Goal: Contribute content: Add original content to the website for others to see

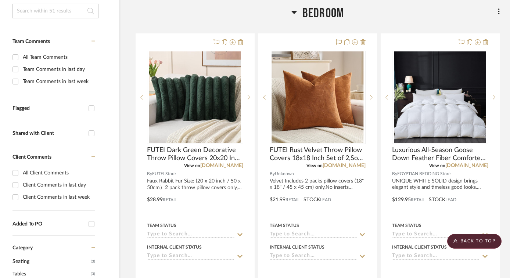
scroll to position [0, 19]
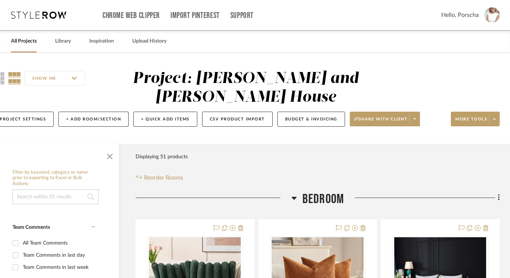
click at [27, 43] on link "All Projects" at bounding box center [24, 41] width 26 height 10
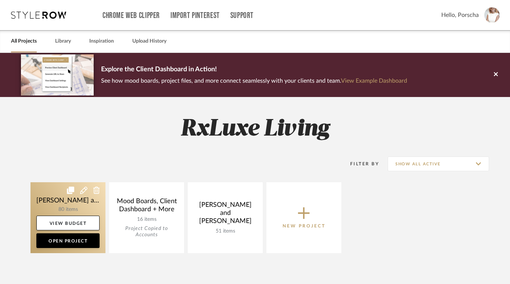
click at [73, 205] on link at bounding box center [67, 217] width 75 height 71
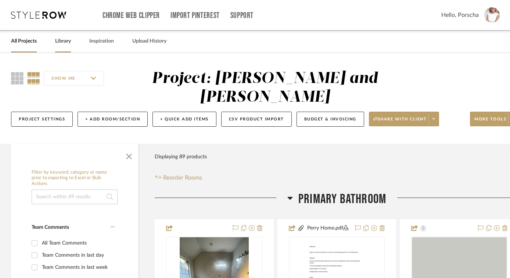
click at [68, 41] on link "Library" at bounding box center [63, 41] width 16 height 10
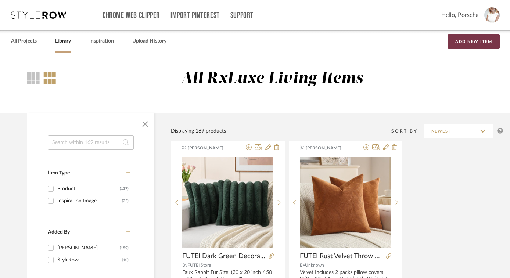
click at [472, 46] on button "Add New Item" at bounding box center [473, 41] width 52 height 15
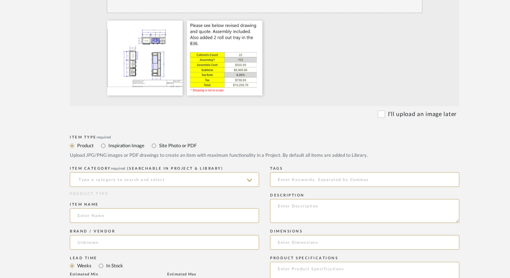
scroll to position [216, 0]
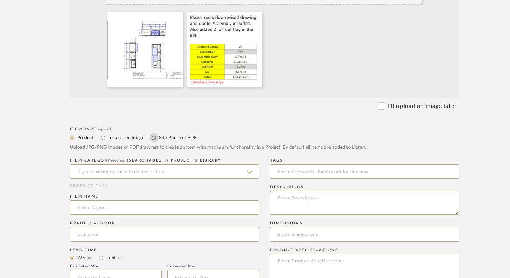
click at [155, 137] on input "Site Photo or PDF" at bounding box center [153, 137] width 9 height 9
radio input "true"
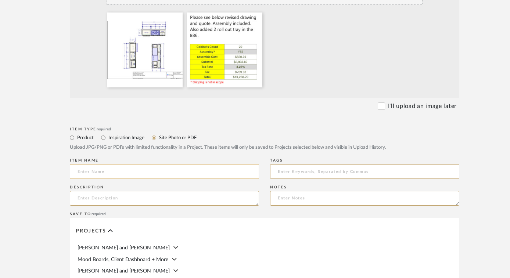
click at [122, 173] on input at bounding box center [164, 171] width 189 height 15
type input "P"
type input "[PERSON_NAME] Revised 2"
click at [123, 245] on span "[PERSON_NAME] and [PERSON_NAME]" at bounding box center [123, 247] width 92 height 5
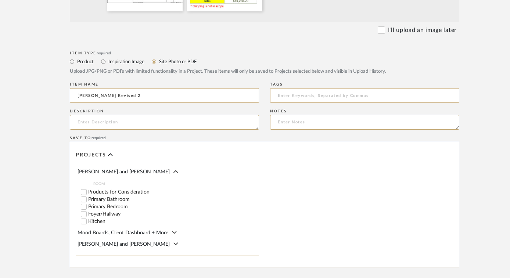
scroll to position [298, 0]
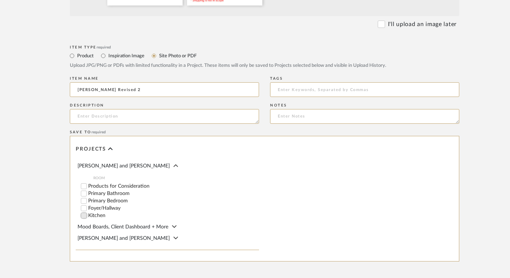
click at [83, 216] on input "Kitchen" at bounding box center [83, 215] width 7 height 7
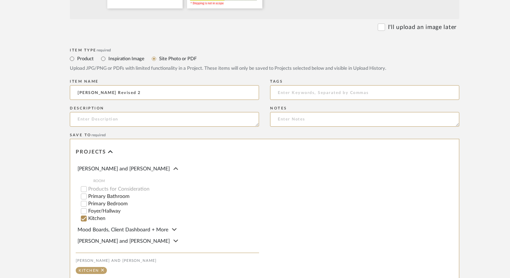
scroll to position [295, 0]
click at [126, 112] on div at bounding box center [164, 119] width 189 height 15
click at [114, 121] on textarea at bounding box center [164, 119] width 189 height 15
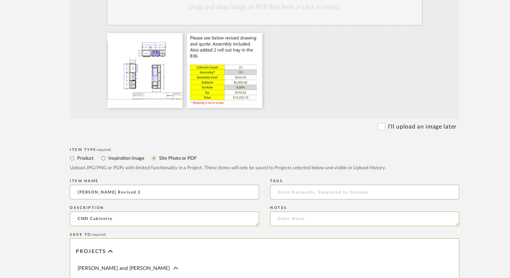
scroll to position [386, 0]
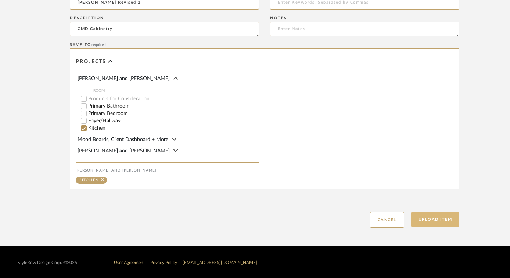
type textarea "CMD Cabinetry"
click at [422, 221] on button "Upload Item" at bounding box center [435, 219] width 48 height 15
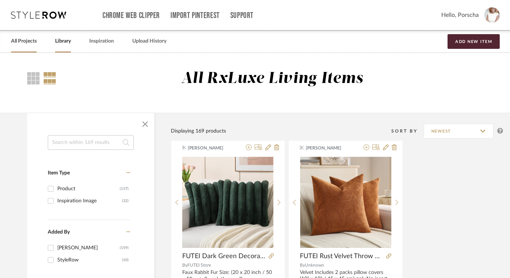
click at [25, 41] on link "All Projects" at bounding box center [24, 41] width 26 height 10
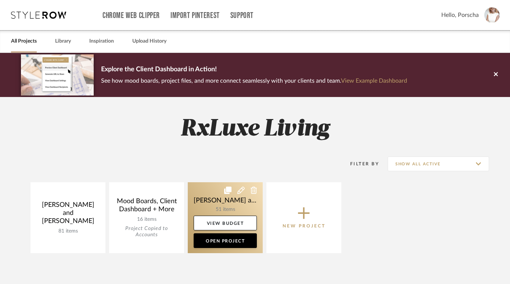
click at [224, 205] on link at bounding box center [225, 217] width 75 height 71
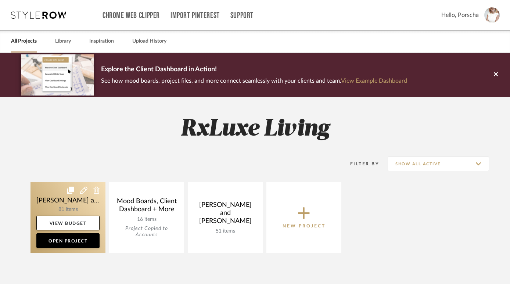
click at [79, 208] on link at bounding box center [67, 217] width 75 height 71
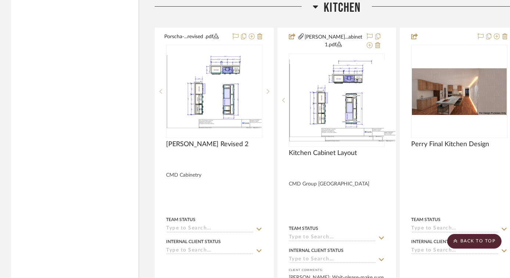
scroll to position [3361, 0]
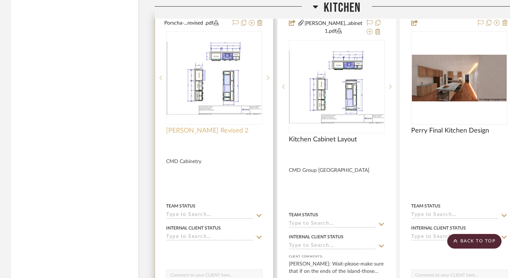
click at [225, 127] on span "[PERSON_NAME] Revised 2" at bounding box center [207, 131] width 82 height 8
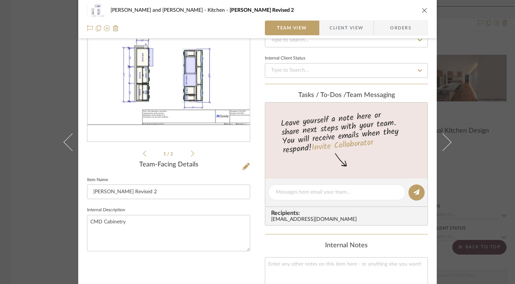
scroll to position [82, 0]
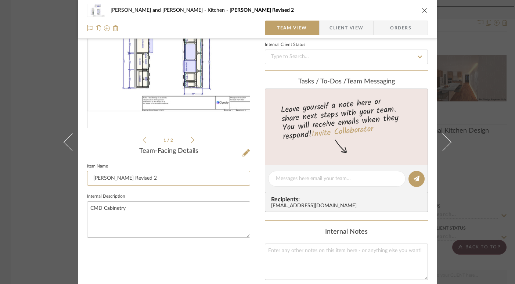
drag, startPoint x: 101, startPoint y: 179, endPoint x: 83, endPoint y: 180, distance: 18.0
click at [83, 180] on div "[PERSON_NAME] and [PERSON_NAME] [PERSON_NAME] [PERSON_NAME] Revised 2 Team View…" at bounding box center [257, 180] width 358 height 512
click at [110, 181] on input "Kitchen Revised 2" at bounding box center [168, 178] width 163 height 15
click at [112, 177] on input "Kitchen Revised 2" at bounding box center [168, 178] width 163 height 15
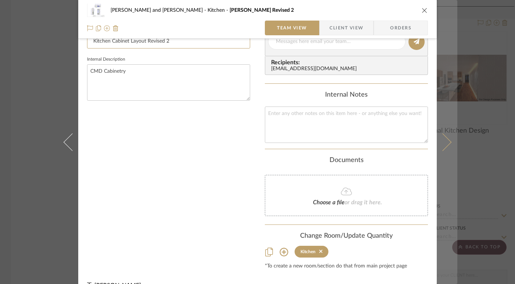
scroll to position [233, 0]
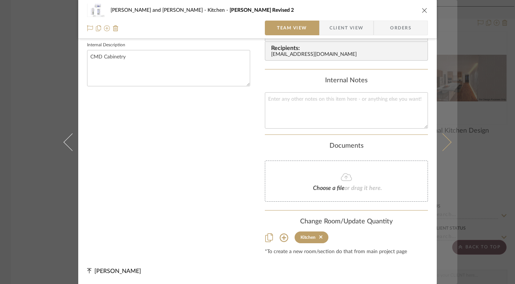
type input "Kitchen Cabinet Layout Revised 2"
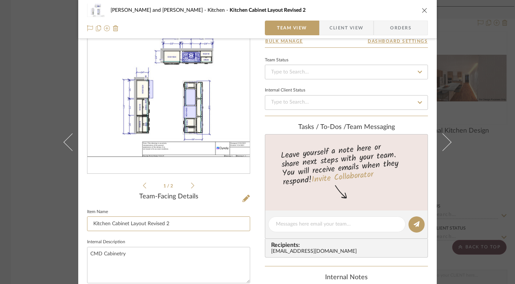
scroll to position [16, 0]
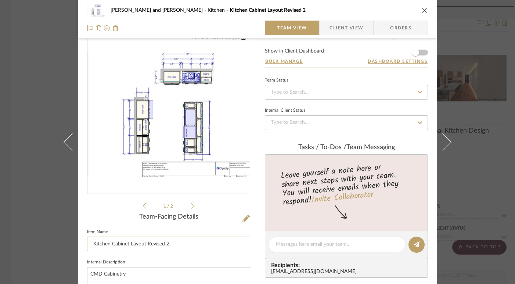
click at [90, 245] on input "Kitchen Cabinet Layout Revised 2" at bounding box center [168, 244] width 163 height 15
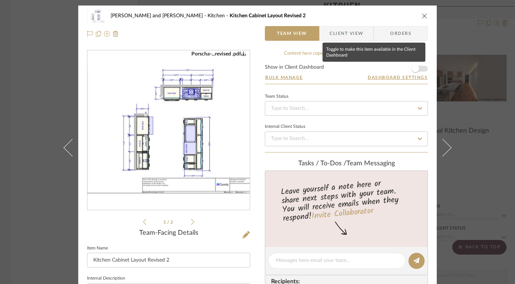
click at [416, 68] on span "button" at bounding box center [415, 69] width 16 height 16
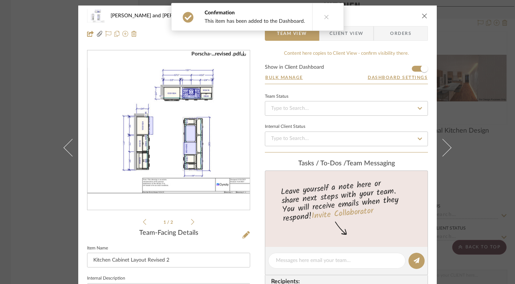
click at [425, 15] on button "close" at bounding box center [424, 15] width 7 height 7
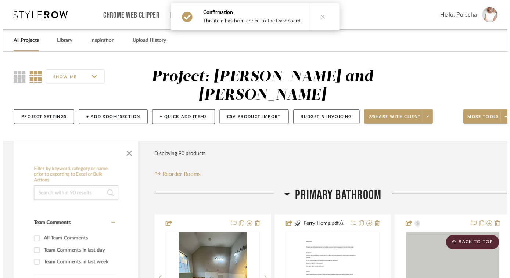
scroll to position [3361, 0]
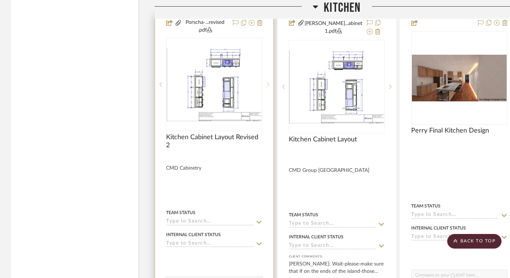
click at [268, 82] on icon at bounding box center [268, 84] width 3 height 4
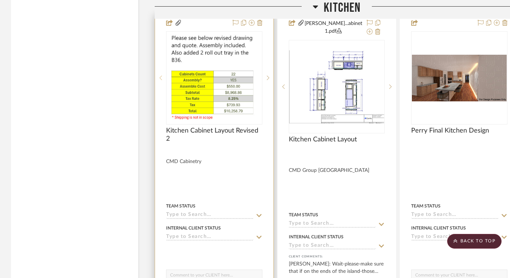
click at [162, 75] on sr-prev-btn at bounding box center [160, 77] width 11 height 5
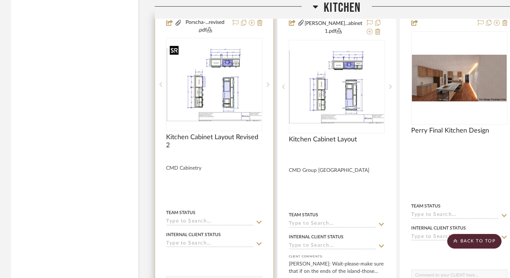
click at [200, 72] on img "0" at bounding box center [214, 84] width 95 height 73
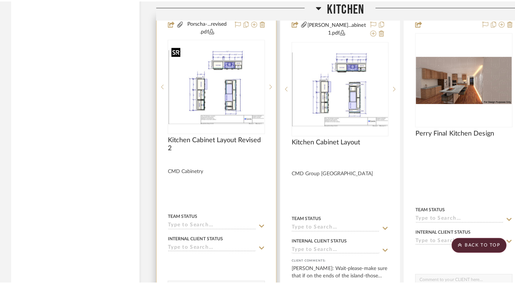
scroll to position [0, 0]
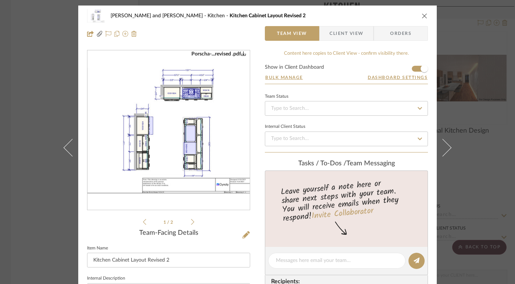
click at [224, 105] on img "0" at bounding box center [168, 131] width 162 height 126
click at [422, 18] on icon "close" at bounding box center [425, 16] width 6 height 6
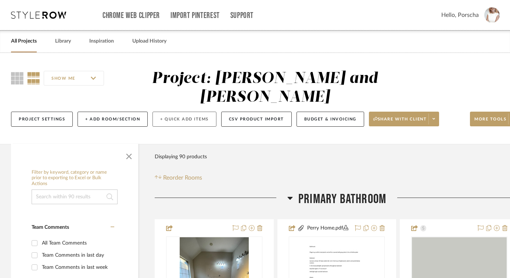
click at [166, 120] on button "+ Quick Add Items" at bounding box center [184, 119] width 64 height 15
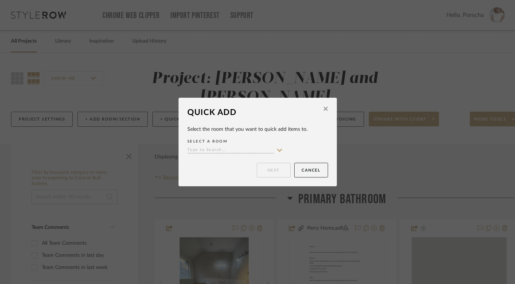
click at [324, 106] on fa-icon at bounding box center [326, 109] width 4 height 7
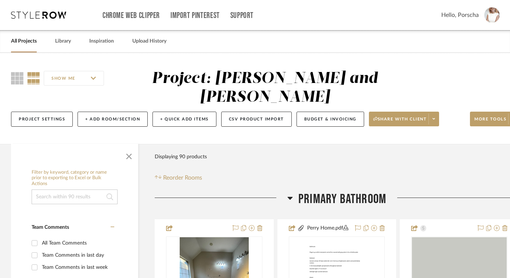
click at [30, 38] on link "All Projects" at bounding box center [24, 41] width 26 height 10
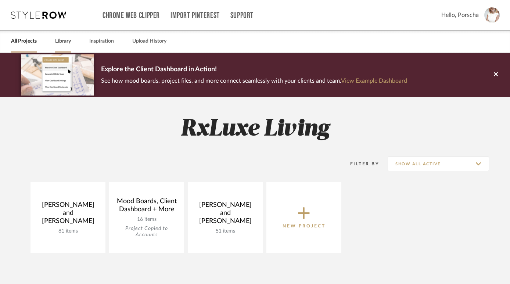
click at [64, 40] on link "Library" at bounding box center [63, 41] width 16 height 10
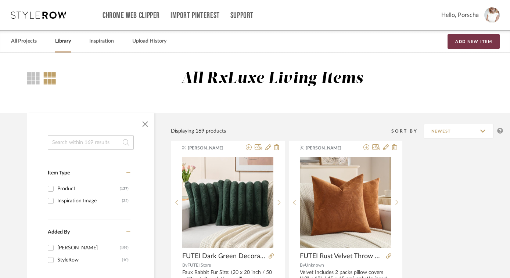
click at [470, 40] on button "Add New Item" at bounding box center [473, 41] width 52 height 15
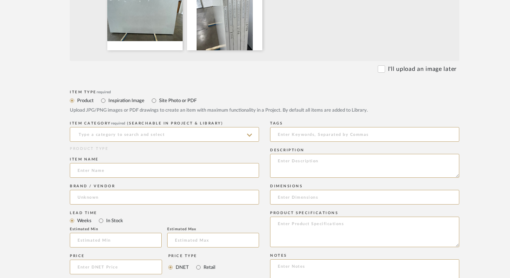
scroll to position [255, 0]
click at [101, 134] on input at bounding box center [164, 133] width 189 height 15
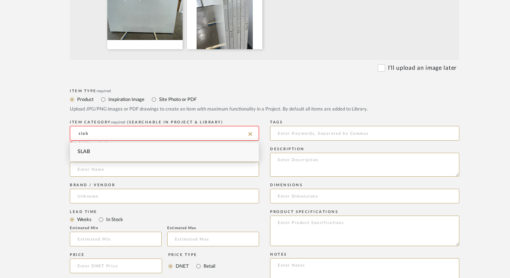
click at [95, 148] on div "Slab" at bounding box center [164, 151] width 188 height 19
type input "Slab"
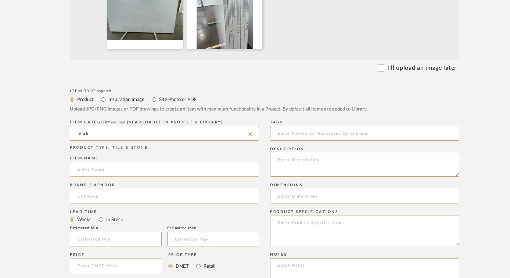
click at [86, 169] on input at bounding box center [164, 169] width 189 height 15
type input "Grey Mist"
click at [82, 202] on input at bounding box center [164, 196] width 189 height 15
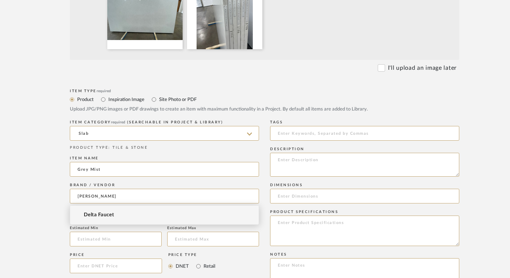
type input "[PERSON_NAME]"
click at [15, 190] on upload-items "Create new item Upload photos, documents or PDFs, or select below to bulk uploa…" at bounding box center [264, 121] width 529 height 647
click at [101, 222] on input "In Stock" at bounding box center [101, 219] width 9 height 9
radio input "true"
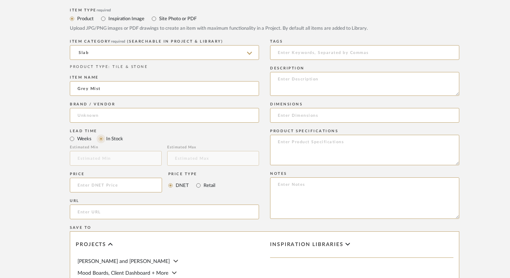
scroll to position [375, 0]
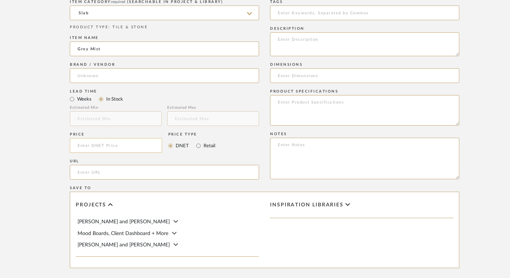
click at [119, 146] on input at bounding box center [116, 145] width 92 height 15
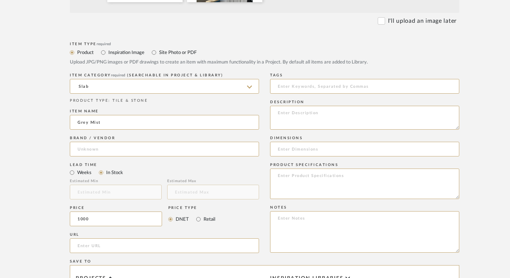
scroll to position [295, 0]
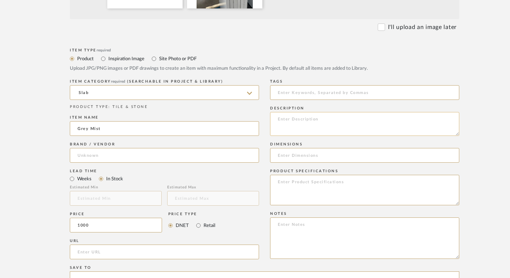
type input "$1,000.00"
click at [295, 128] on textarea at bounding box center [364, 124] width 189 height 24
type textarea "126x64 3cm"
click at [285, 162] on input at bounding box center [364, 155] width 189 height 15
type input "126x64"
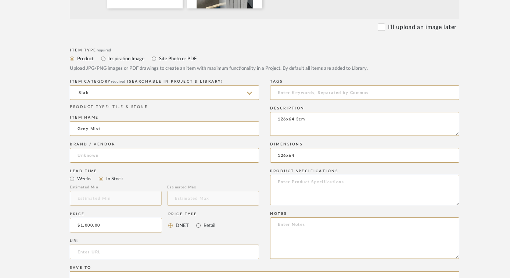
drag, startPoint x: 296, startPoint y: 119, endPoint x: 258, endPoint y: 120, distance: 38.2
click at [258, 120] on div "Item Type required Product Inspiration Image Site Photo or PDF Upload JPG/PNG i…" at bounding box center [264, 216] width 389 height 340
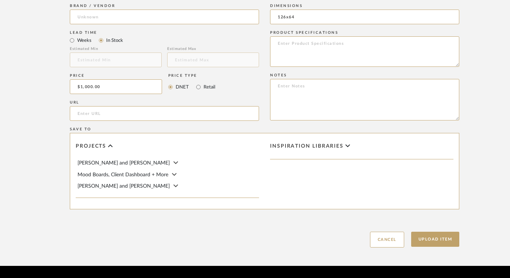
scroll to position [434, 0]
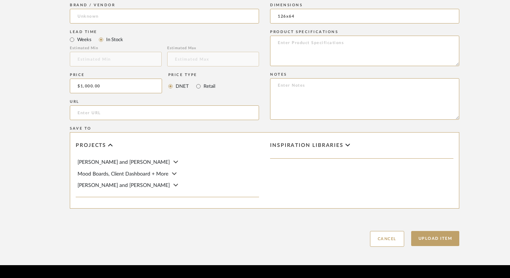
type textarea "3cm"
click at [120, 166] on div "[PERSON_NAME] and [PERSON_NAME] Mood Boards, Client Dashboard + More [PERSON_NA…" at bounding box center [167, 173] width 183 height 31
click at [120, 164] on span "[PERSON_NAME] and [PERSON_NAME]" at bounding box center [123, 162] width 92 height 5
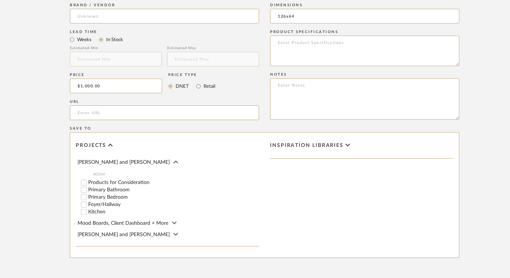
click at [100, 211] on label "Kitchen" at bounding box center [173, 211] width 171 height 5
click at [87, 211] on input "Kitchen" at bounding box center [83, 211] width 7 height 7
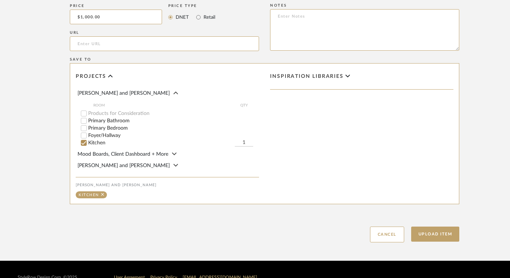
scroll to position [512, 0]
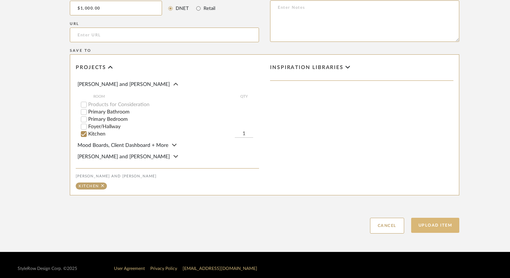
click at [432, 223] on button "Upload Item" at bounding box center [435, 225] width 48 height 15
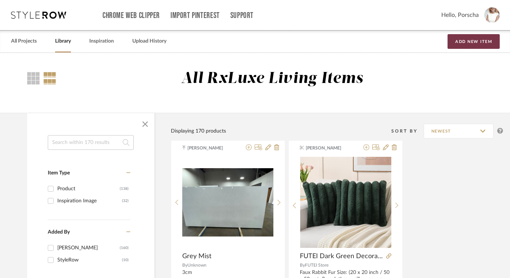
click at [487, 42] on button "Add New Item" at bounding box center [473, 41] width 52 height 15
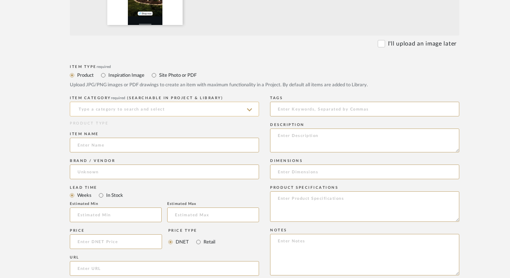
scroll to position [277, 0]
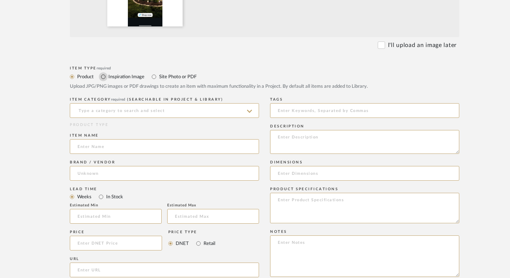
click at [102, 77] on input "Inspiration Image" at bounding box center [103, 76] width 9 height 9
radio input "true"
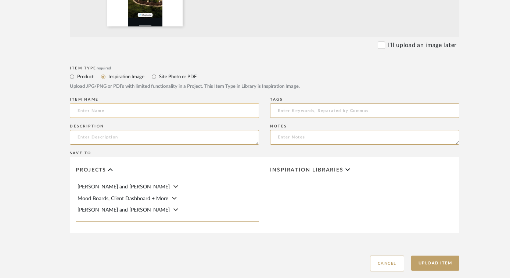
click at [107, 110] on input at bounding box center [164, 110] width 189 height 15
type input "Front Door Inspo"
click at [127, 186] on span "[PERSON_NAME] and [PERSON_NAME]" at bounding box center [123, 186] width 92 height 5
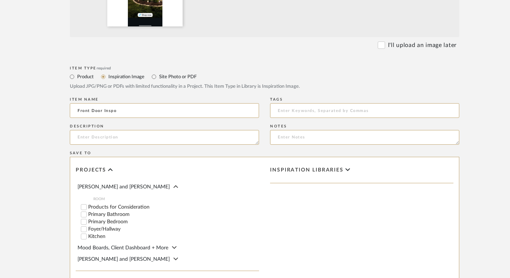
click at [107, 228] on label "Foyer/Hallway" at bounding box center [173, 229] width 171 height 5
click at [87, 228] on input "Foyer/Hallway" at bounding box center [83, 228] width 7 height 7
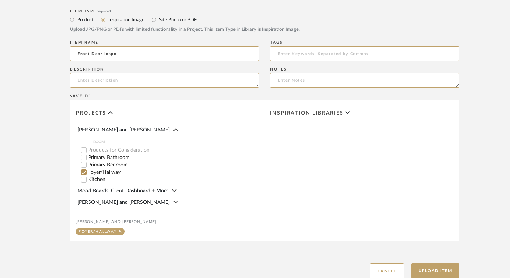
scroll to position [386, 0]
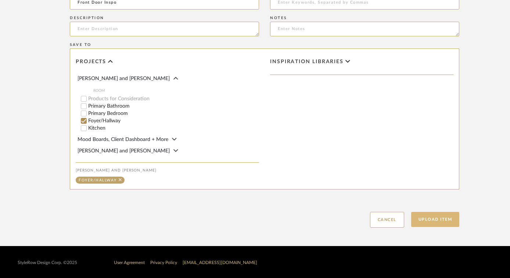
click at [445, 217] on button "Upload Item" at bounding box center [435, 219] width 48 height 15
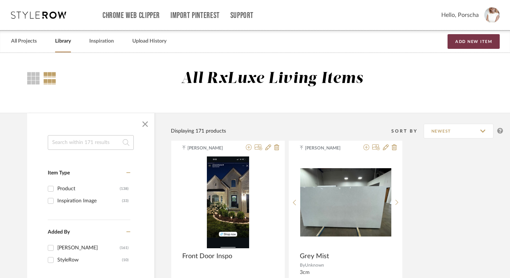
click at [478, 40] on button "Add New Item" at bounding box center [473, 41] width 52 height 15
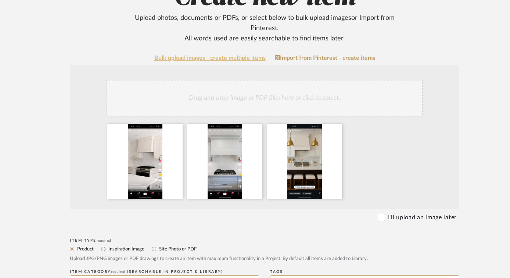
scroll to position [109, 0]
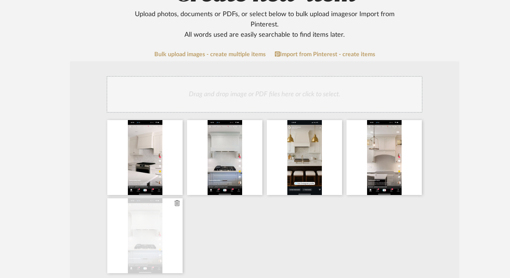
click at [178, 202] on icon at bounding box center [176, 203] width 5 height 6
click at [176, 203] on icon at bounding box center [176, 203] width 5 height 6
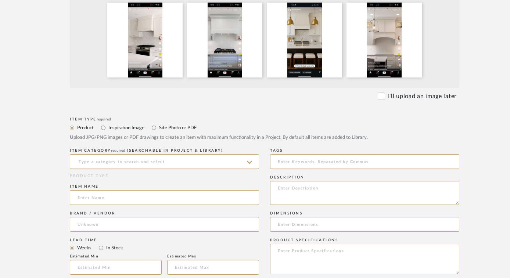
scroll to position [245, 0]
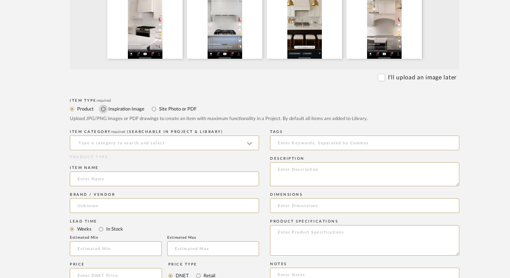
click at [102, 111] on input "Inspiration Image" at bounding box center [103, 109] width 9 height 9
radio input "true"
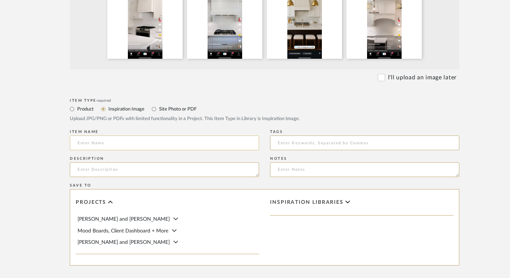
click at [113, 145] on input at bounding box center [164, 143] width 189 height 15
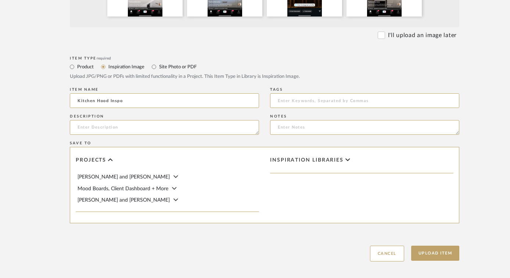
scroll to position [297, 0]
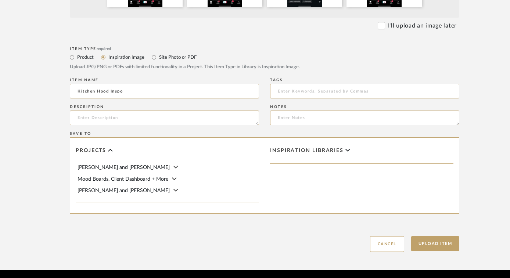
type input "Kitchen Hood Inspo"
click at [128, 165] on span "[PERSON_NAME] and [PERSON_NAME]" at bounding box center [123, 167] width 92 height 5
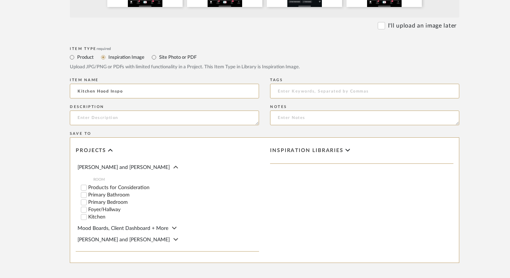
click at [92, 216] on label "Kitchen" at bounding box center [173, 216] width 171 height 5
click at [87, 216] on input "Kitchen" at bounding box center [83, 216] width 7 height 7
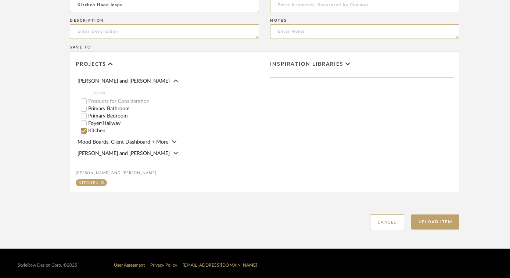
scroll to position [386, 0]
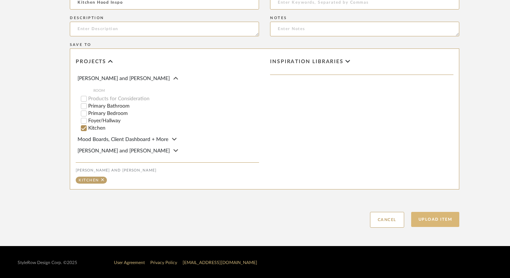
click at [447, 215] on button "Upload Item" at bounding box center [435, 219] width 48 height 15
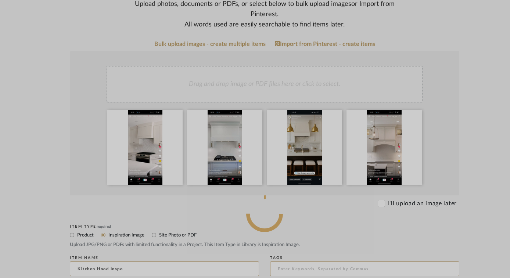
scroll to position [0, 0]
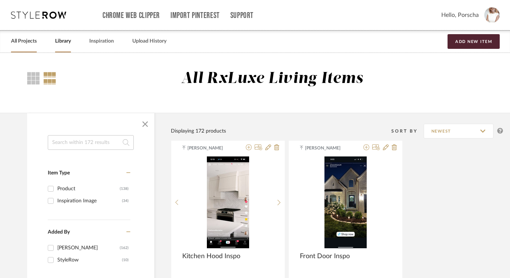
click at [17, 40] on link "All Projects" at bounding box center [24, 41] width 26 height 10
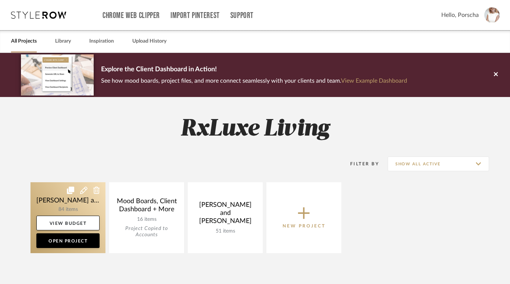
click at [71, 205] on link at bounding box center [67, 217] width 75 height 71
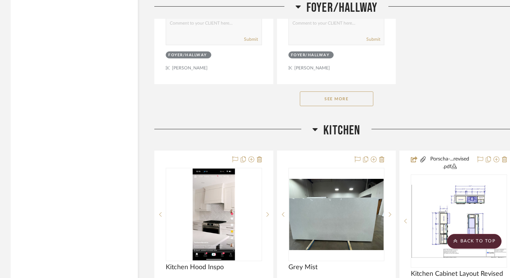
scroll to position [3249, 0]
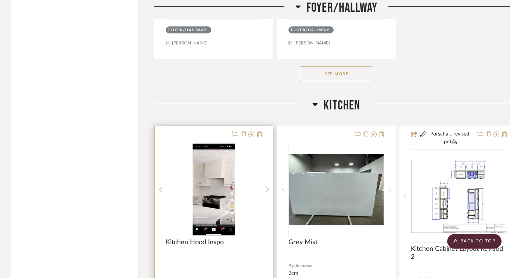
click at [209, 217] on img "0" at bounding box center [213, 190] width 42 height 92
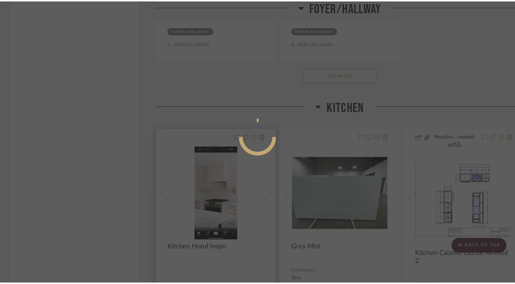
scroll to position [0, 0]
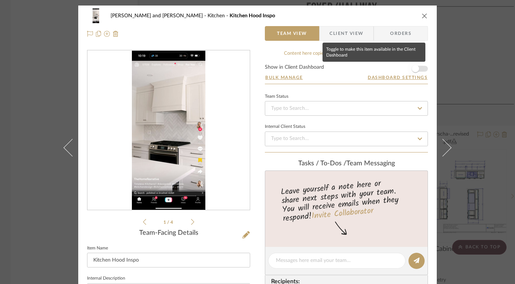
click at [416, 71] on span "button" at bounding box center [415, 69] width 16 height 16
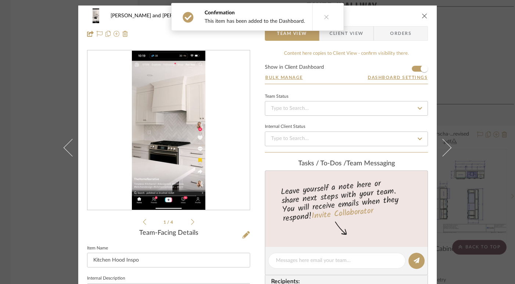
click at [423, 17] on icon "close" at bounding box center [425, 16] width 6 height 6
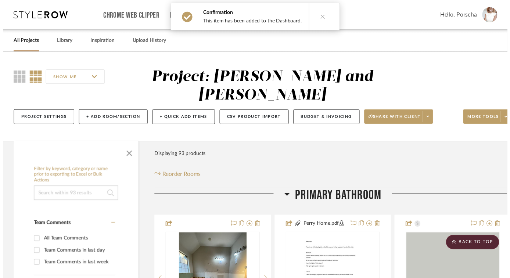
scroll to position [3249, 0]
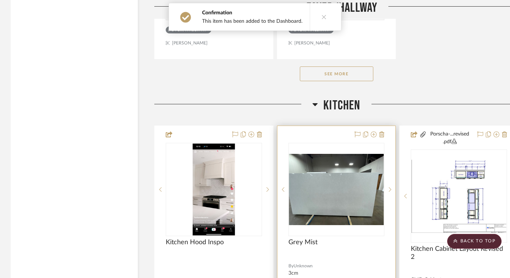
click at [360, 238] on div "Grey Mist" at bounding box center [336, 246] width 96 height 16
click at [351, 215] on img "0" at bounding box center [336, 189] width 95 height 71
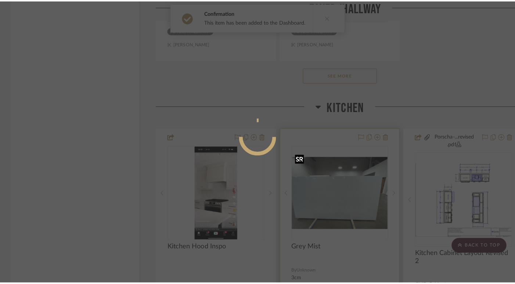
scroll to position [0, 0]
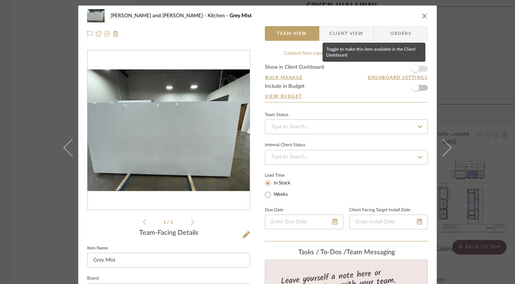
click at [415, 69] on span "button" at bounding box center [415, 68] width 7 height 7
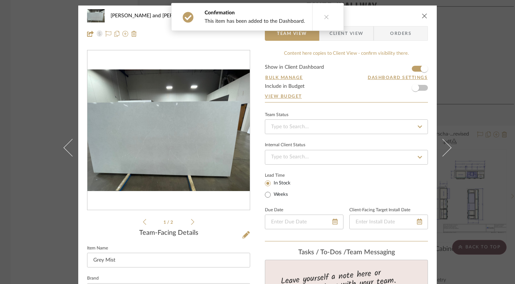
click at [422, 16] on icon "close" at bounding box center [425, 16] width 6 height 6
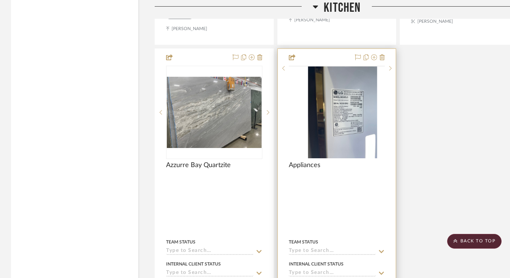
scroll to position [3881, 0]
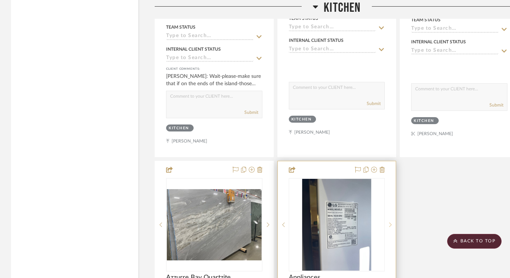
click at [391, 222] on icon at bounding box center [390, 224] width 3 height 5
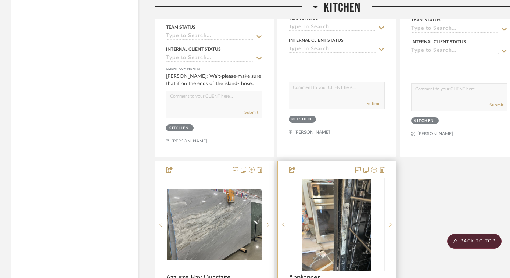
click at [391, 222] on icon at bounding box center [390, 224] width 3 height 5
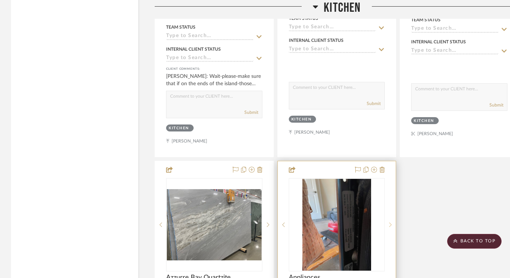
click at [391, 223] on icon at bounding box center [390, 225] width 3 height 4
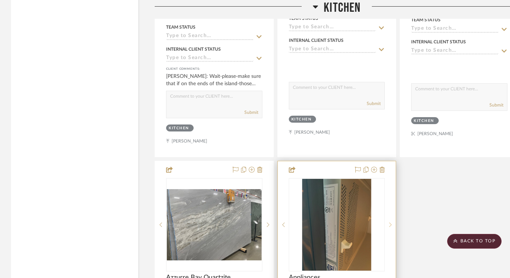
click at [391, 223] on icon at bounding box center [390, 225] width 3 height 4
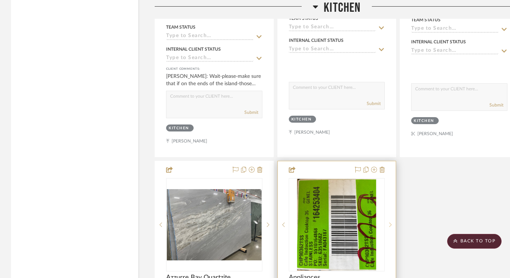
click at [391, 223] on icon at bounding box center [390, 225] width 3 height 4
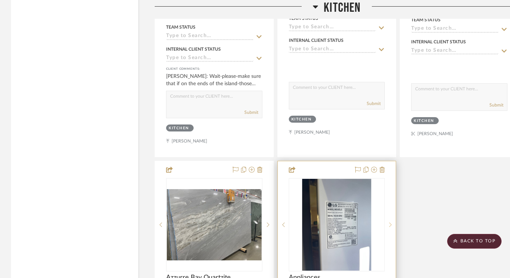
click at [391, 223] on icon at bounding box center [390, 225] width 3 height 4
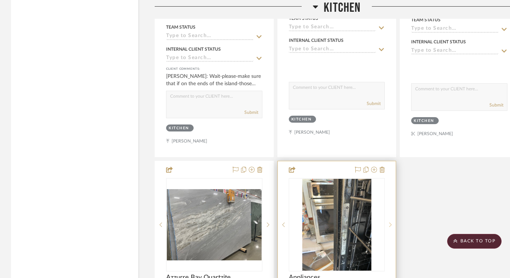
click at [391, 223] on icon at bounding box center [390, 225] width 3 height 4
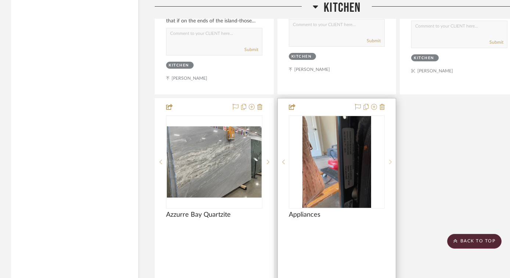
scroll to position [4156, 0]
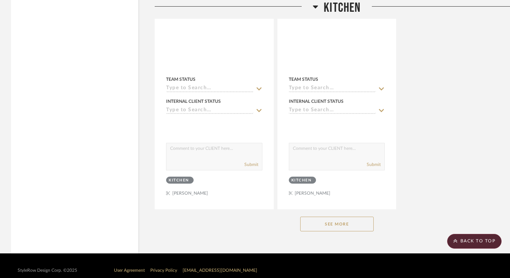
click at [363, 209] on div "See More" at bounding box center [337, 223] width 364 height 29
click at [360, 217] on button "See More" at bounding box center [336, 224] width 73 height 15
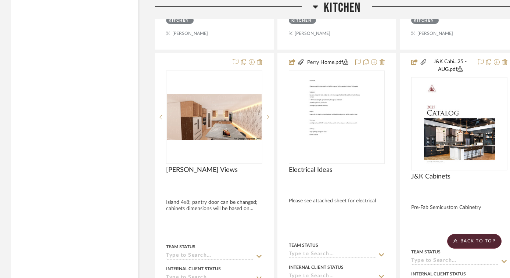
scroll to position [4653, 0]
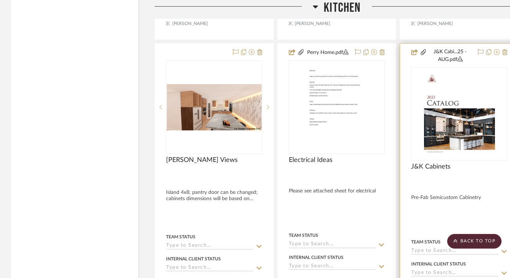
click at [473, 51] on div at bounding box center [459, 208] width 118 height 328
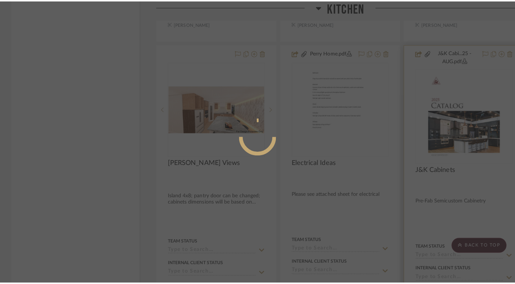
scroll to position [0, 0]
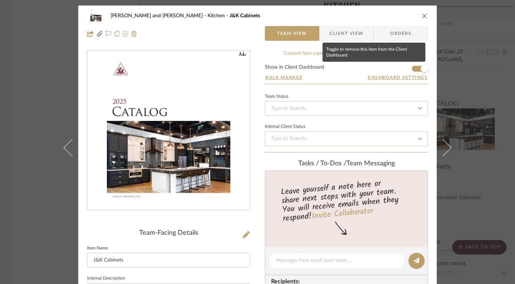
click at [422, 69] on span "button" at bounding box center [424, 68] width 7 height 7
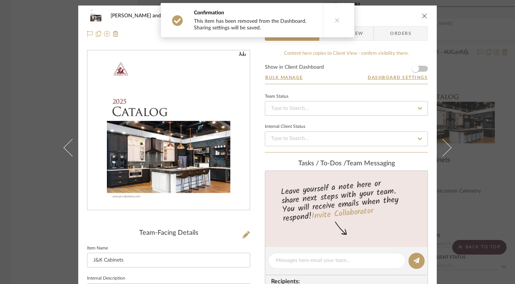
click at [423, 17] on icon "close" at bounding box center [425, 16] width 6 height 6
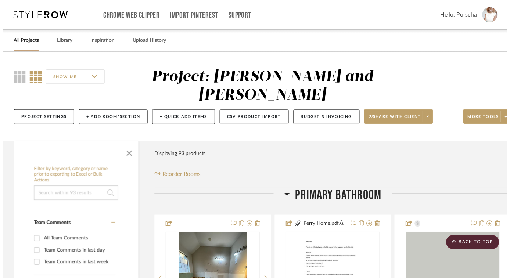
scroll to position [4653, 0]
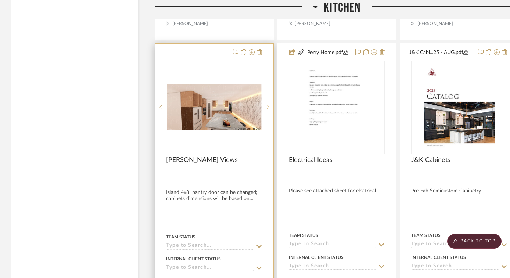
click at [265, 61] on div at bounding box center [267, 107] width 11 height 93
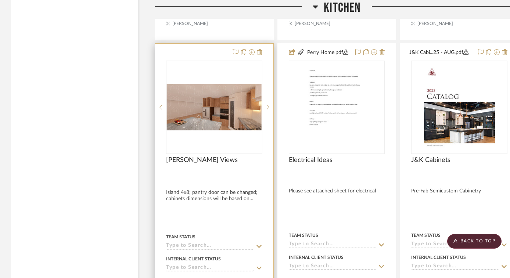
click at [209, 47] on div at bounding box center [214, 205] width 118 height 323
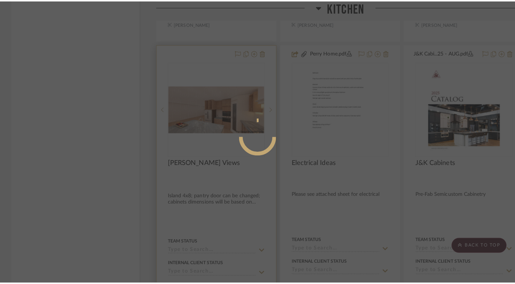
scroll to position [0, 0]
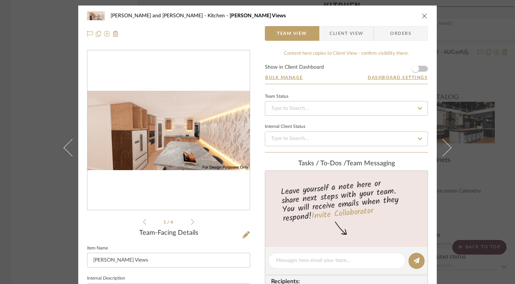
click at [424, 15] on icon "close" at bounding box center [425, 16] width 6 height 6
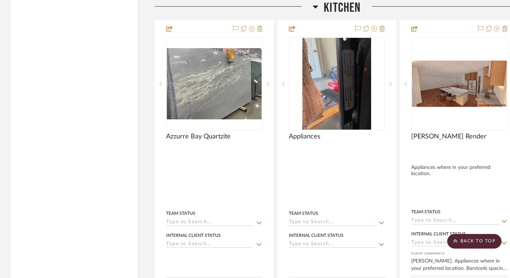
scroll to position [4018, 0]
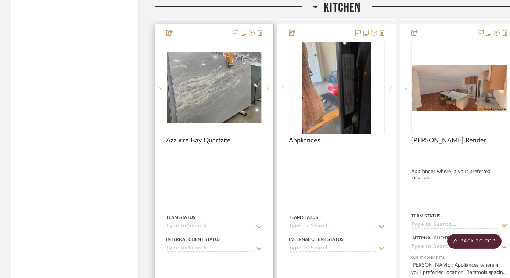
click at [242, 153] on div at bounding box center [214, 156] width 96 height 7
click at [267, 48] on div at bounding box center [267, 87] width 11 height 93
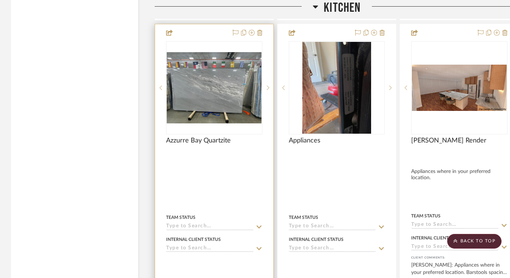
click at [227, 42] on div "1" at bounding box center [213, 88] width 95 height 93
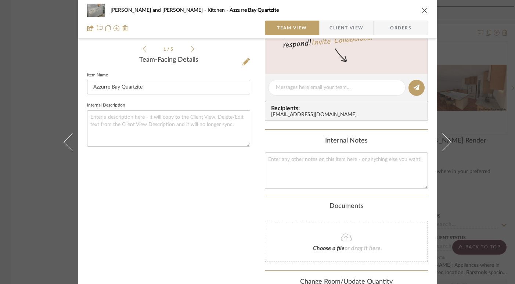
scroll to position [0, 0]
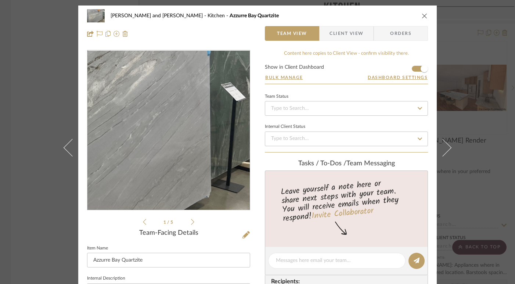
click at [215, 139] on img "0" at bounding box center [168, 130] width 162 height 122
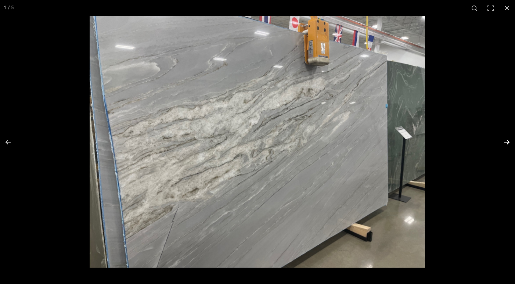
click at [508, 141] on button at bounding box center [502, 142] width 26 height 37
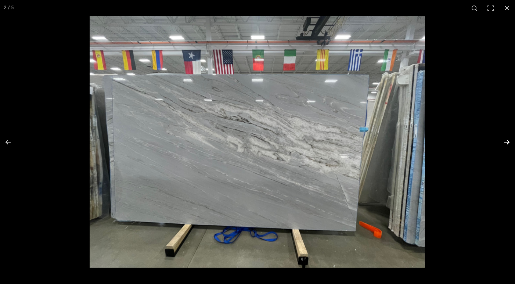
click at [508, 142] on button at bounding box center [502, 142] width 26 height 37
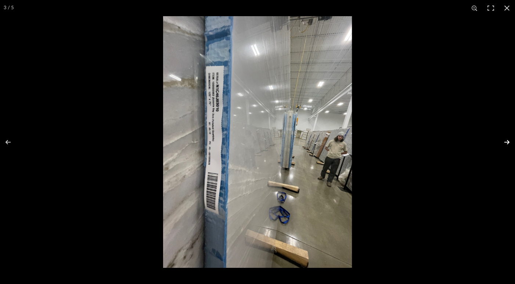
click at [508, 142] on button at bounding box center [502, 142] width 26 height 37
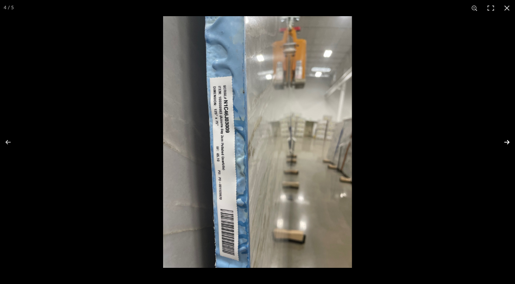
click at [508, 142] on button at bounding box center [502, 142] width 26 height 37
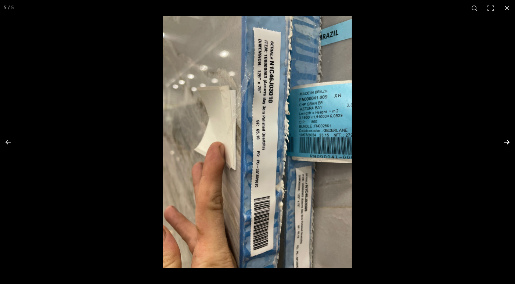
click at [509, 142] on button at bounding box center [502, 142] width 26 height 37
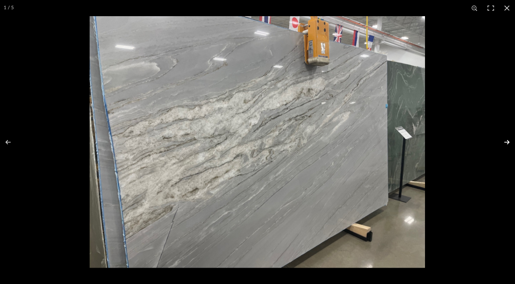
click at [509, 142] on button at bounding box center [502, 142] width 26 height 37
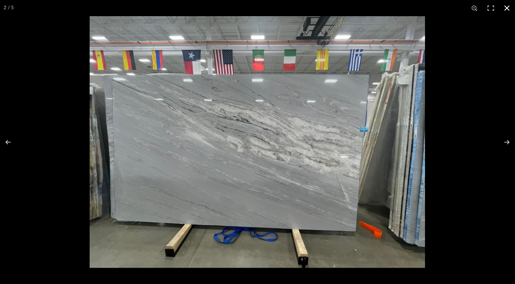
click at [509, 9] on button at bounding box center [507, 8] width 16 height 16
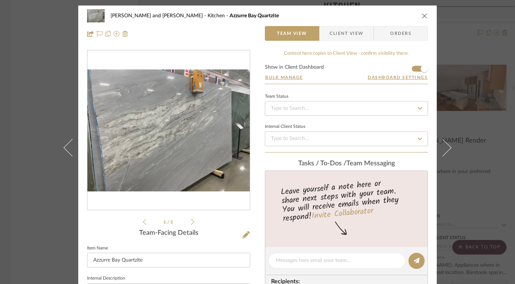
click at [422, 15] on icon "close" at bounding box center [425, 16] width 6 height 6
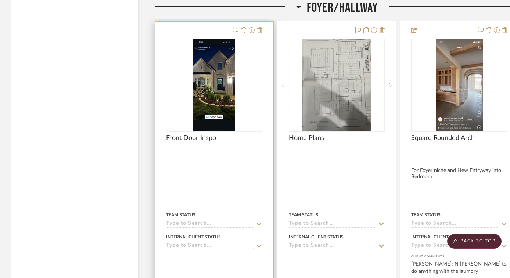
scroll to position [2302, 0]
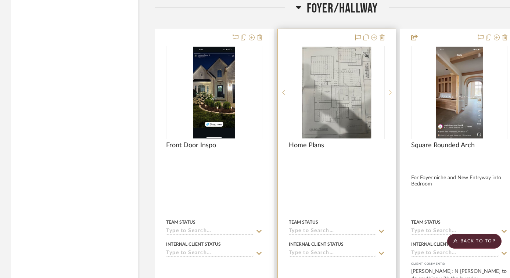
click at [390, 90] on icon at bounding box center [390, 92] width 3 height 5
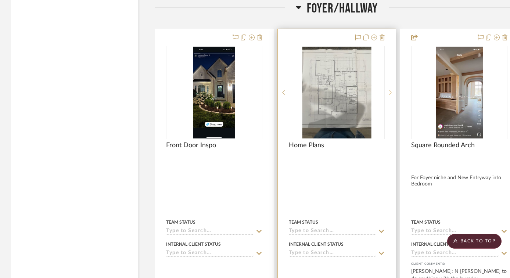
click at [390, 90] on icon at bounding box center [390, 92] width 3 height 5
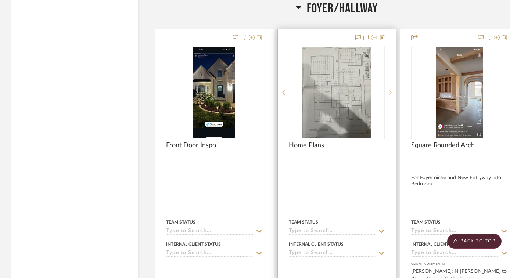
click at [390, 90] on icon at bounding box center [390, 92] width 3 height 5
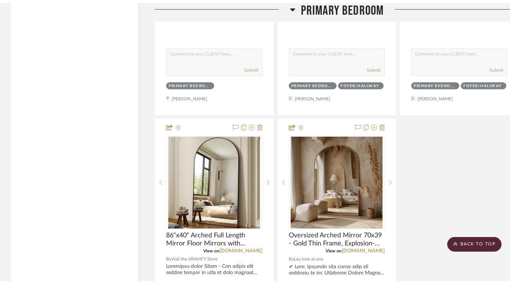
scroll to position [0, 0]
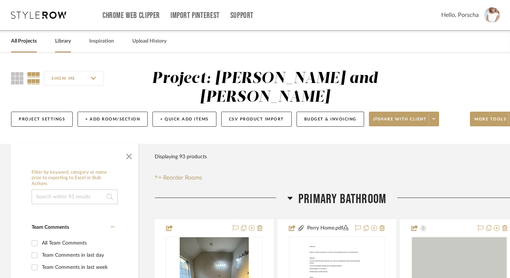
click at [65, 42] on link "Library" at bounding box center [63, 41] width 16 height 10
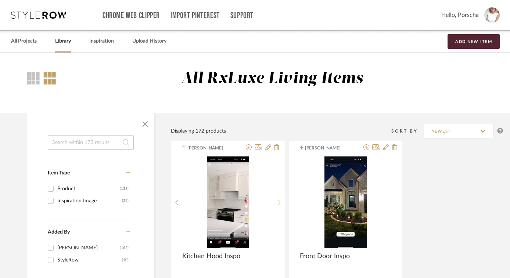
click at [56, 20] on div "Chrome Web Clipper Import Pinterest Support All Projects Library Inspiration Up…" at bounding box center [255, 15] width 488 height 30
click at [54, 14] on icon at bounding box center [38, 14] width 55 height 7
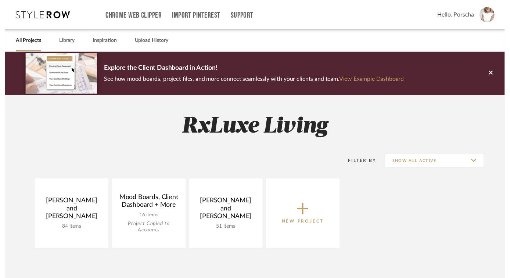
scroll to position [134, 0]
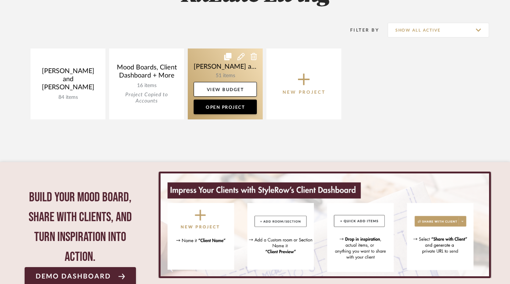
click at [214, 76] on link at bounding box center [225, 83] width 75 height 71
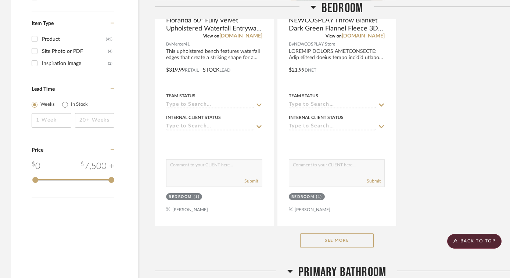
scroll to position [1019, 0]
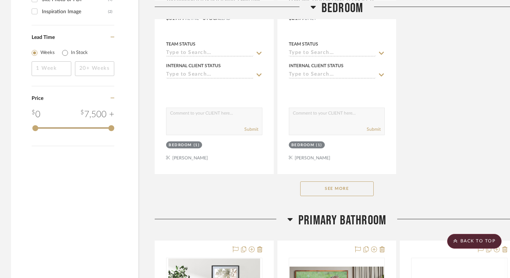
click at [325, 191] on button "See More" at bounding box center [336, 188] width 73 height 15
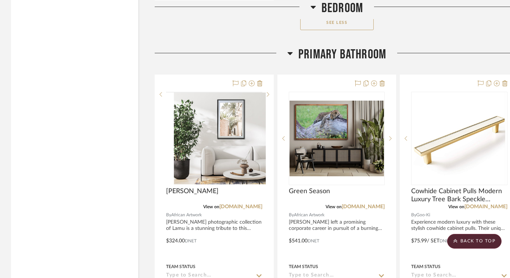
scroll to position [3145, 0]
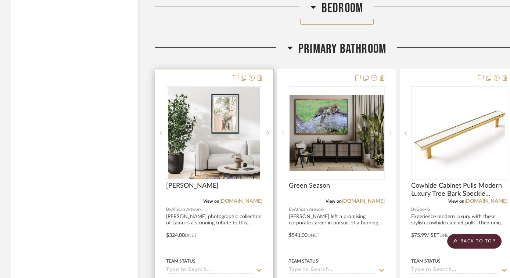
click at [226, 216] on div at bounding box center [214, 229] width 118 height 321
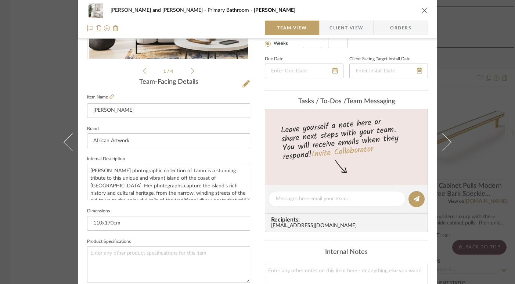
scroll to position [284, 0]
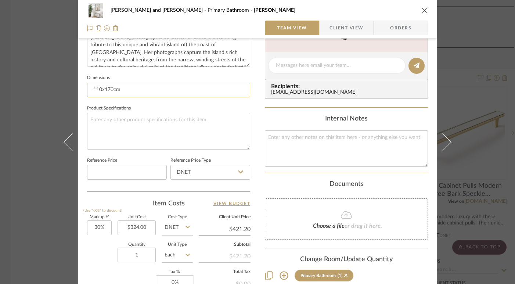
click at [117, 85] on input "110x170cm" at bounding box center [168, 90] width 163 height 15
